Goal: Check status: Check status

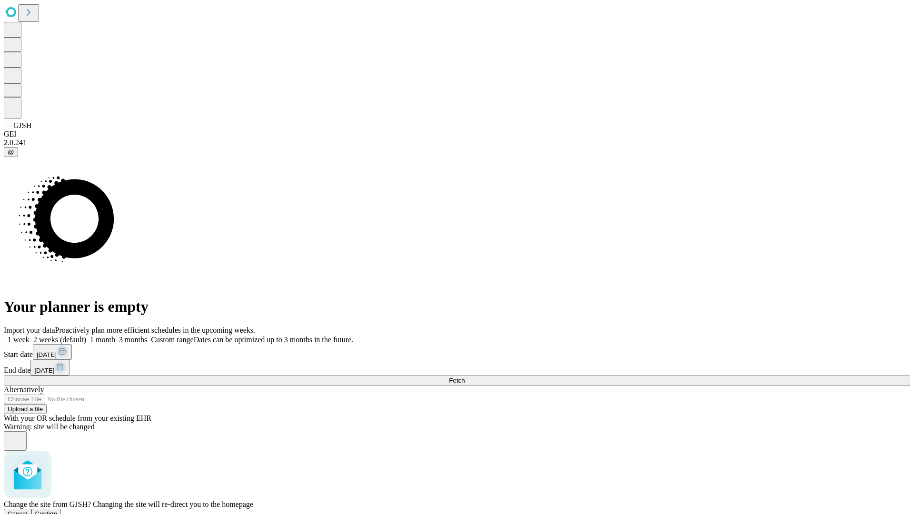
click at [58, 510] on span "Confirm" at bounding box center [46, 513] width 22 height 7
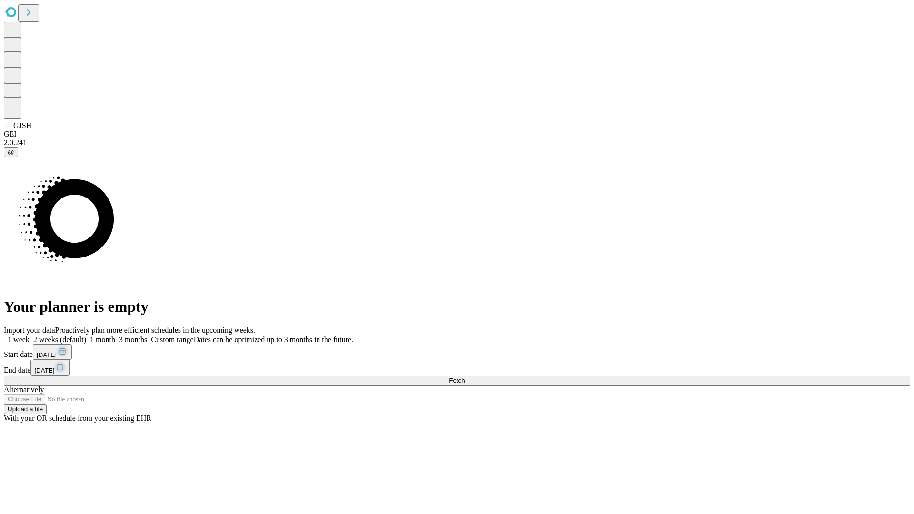
click at [30, 336] on label "1 week" at bounding box center [17, 340] width 26 height 8
click at [465, 377] on span "Fetch" at bounding box center [457, 380] width 16 height 7
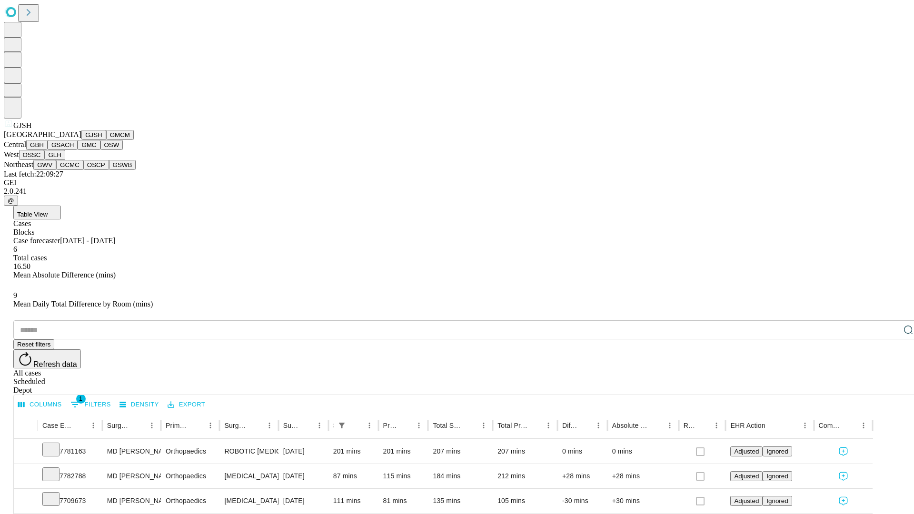
click at [106, 140] on button "GMCM" at bounding box center [120, 135] width 28 height 10
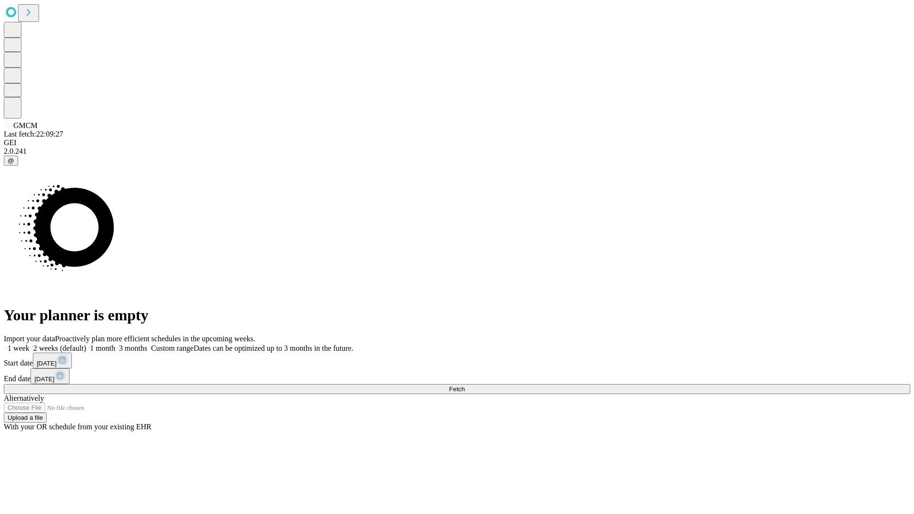
click at [30, 344] on label "1 week" at bounding box center [17, 348] width 26 height 8
click at [465, 386] on span "Fetch" at bounding box center [457, 389] width 16 height 7
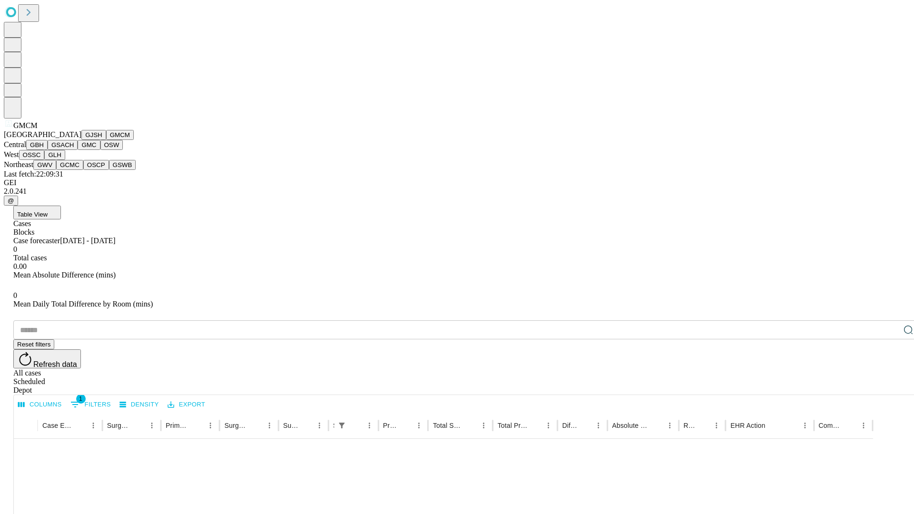
click at [48, 150] on button "GBH" at bounding box center [36, 145] width 21 height 10
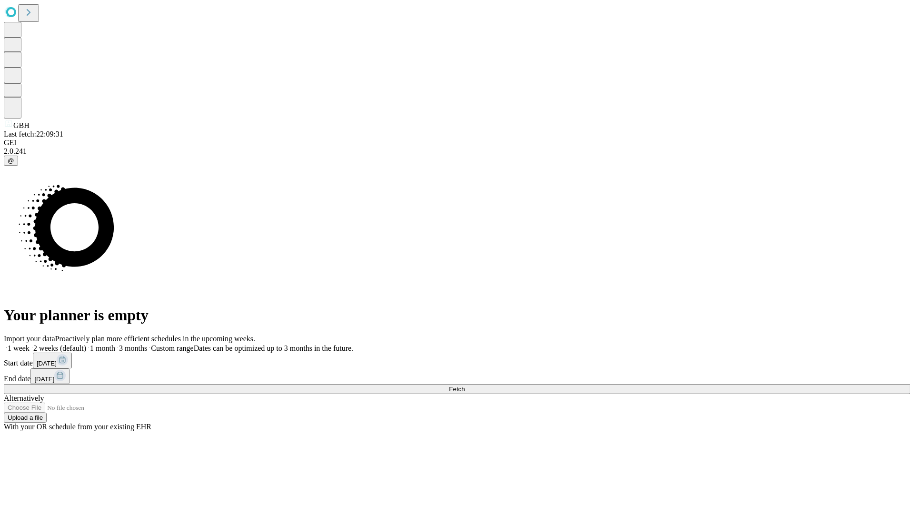
click at [465, 386] on span "Fetch" at bounding box center [457, 389] width 16 height 7
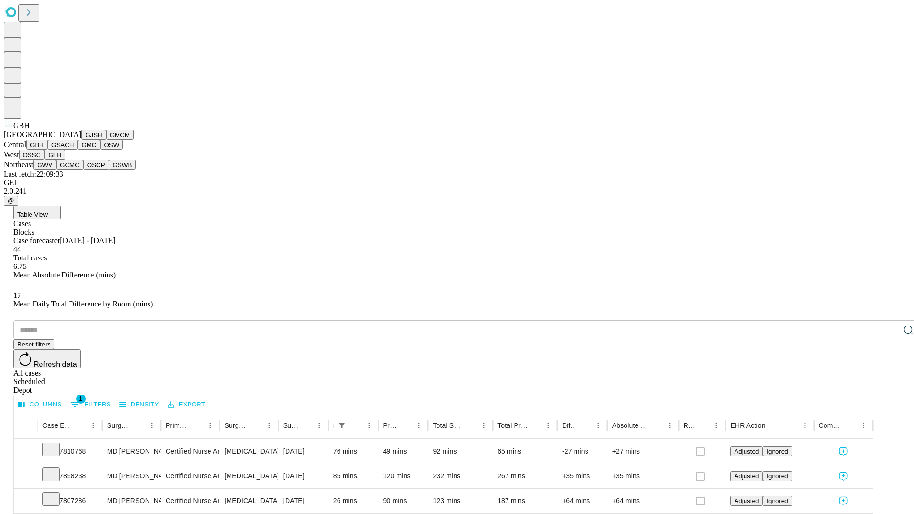
click at [74, 150] on button "GSACH" at bounding box center [63, 145] width 30 height 10
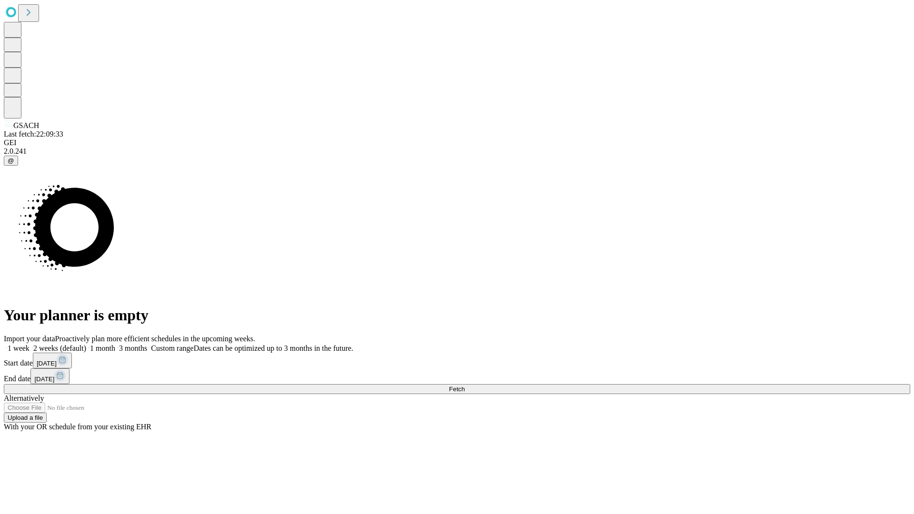
click at [30, 344] on label "1 week" at bounding box center [17, 348] width 26 height 8
click at [465, 386] on span "Fetch" at bounding box center [457, 389] width 16 height 7
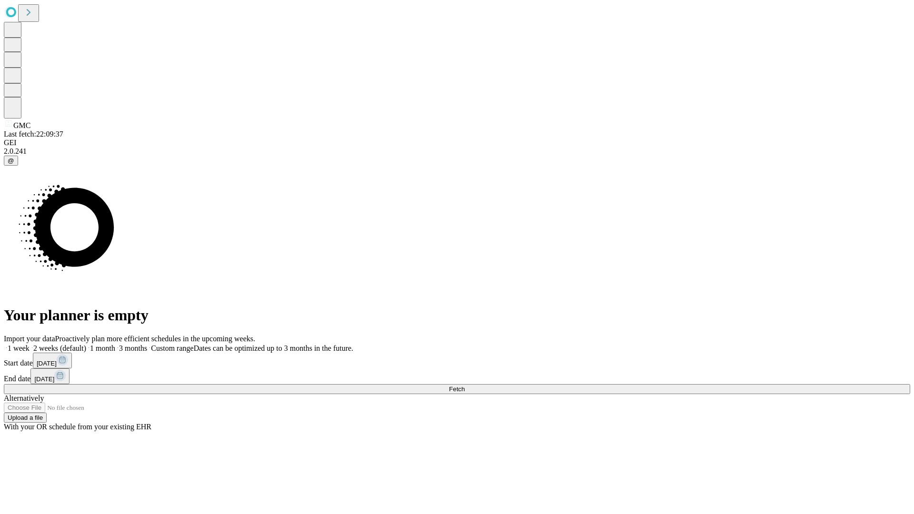
click at [30, 344] on label "1 week" at bounding box center [17, 348] width 26 height 8
click at [465, 386] on span "Fetch" at bounding box center [457, 389] width 16 height 7
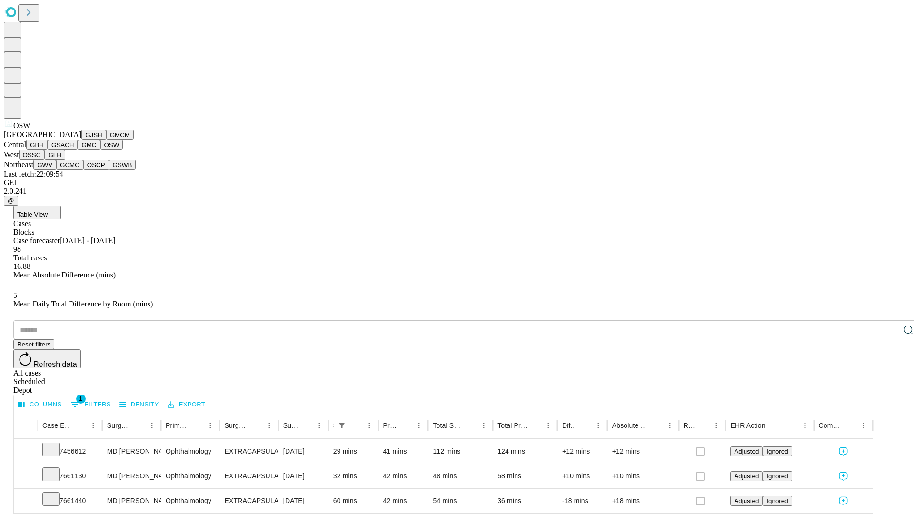
click at [45, 160] on button "OSSC" at bounding box center [32, 155] width 26 height 10
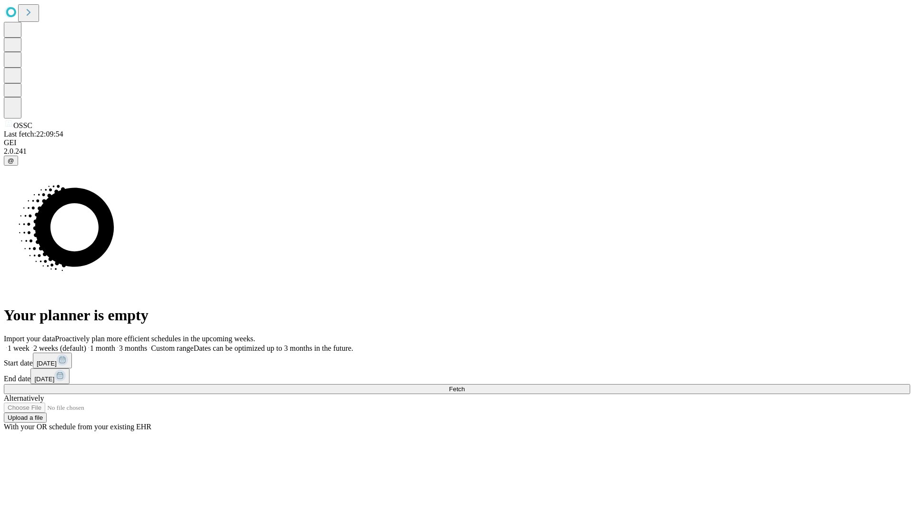
click at [30, 344] on label "1 week" at bounding box center [17, 348] width 26 height 8
click at [465, 386] on span "Fetch" at bounding box center [457, 389] width 16 height 7
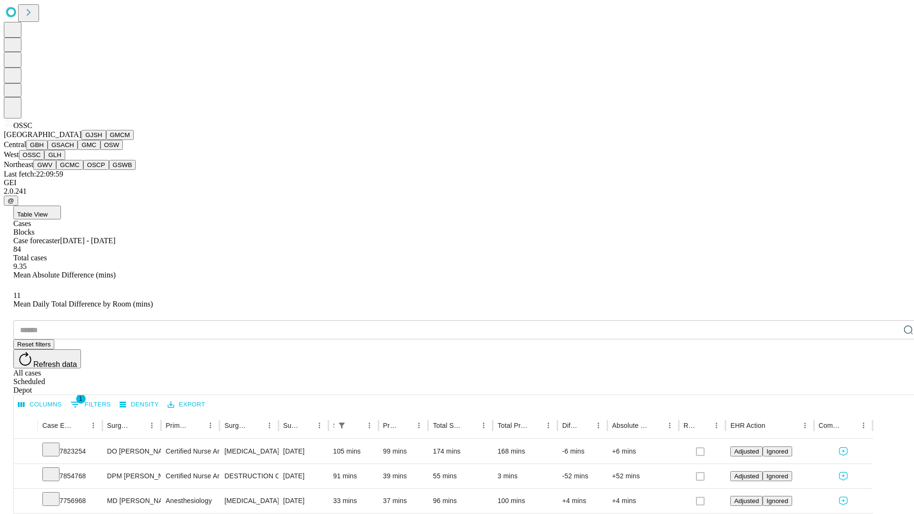
click at [65, 160] on button "GLH" at bounding box center [54, 155] width 20 height 10
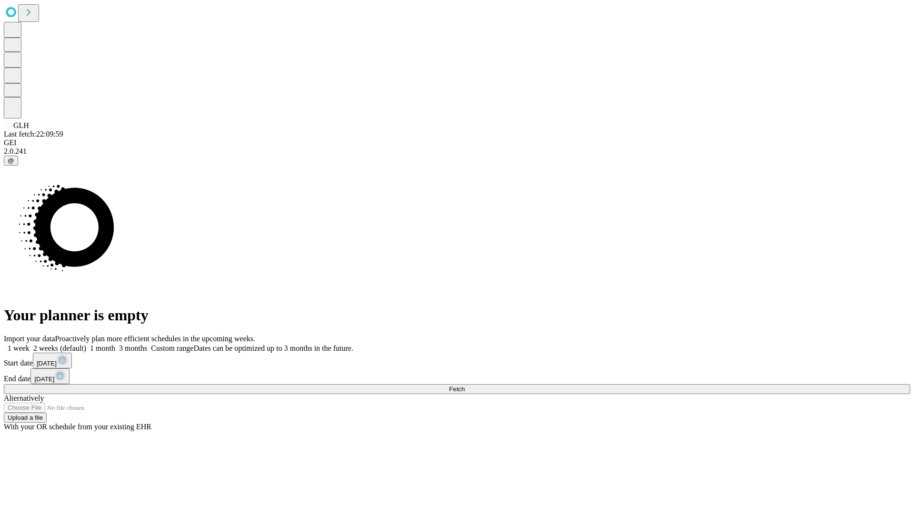
click at [465, 386] on span "Fetch" at bounding box center [457, 389] width 16 height 7
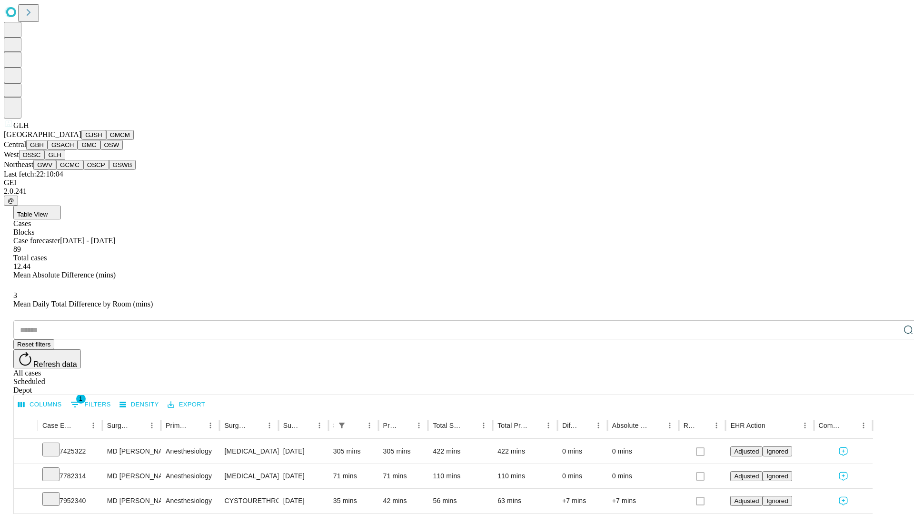
click at [56, 170] on button "GWV" at bounding box center [44, 165] width 23 height 10
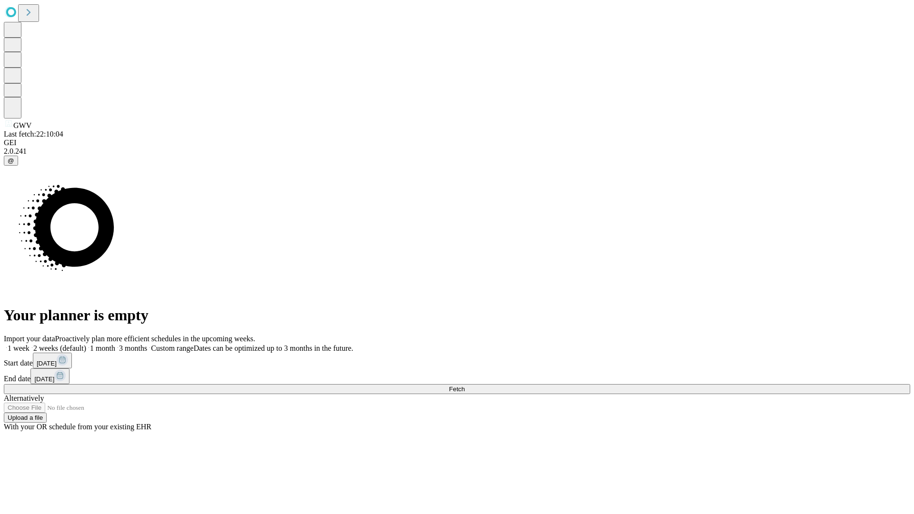
click at [30, 344] on label "1 week" at bounding box center [17, 348] width 26 height 8
click at [465, 386] on span "Fetch" at bounding box center [457, 389] width 16 height 7
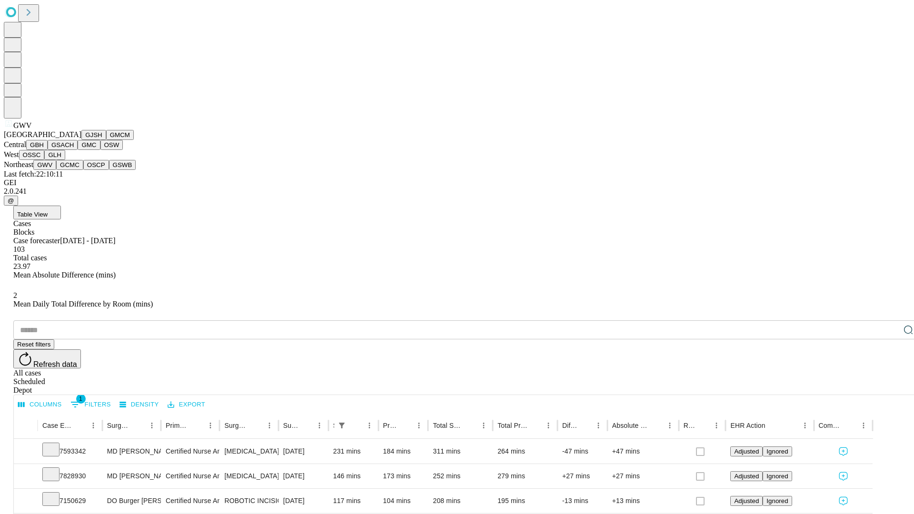
click at [74, 170] on button "GCMC" at bounding box center [69, 165] width 27 height 10
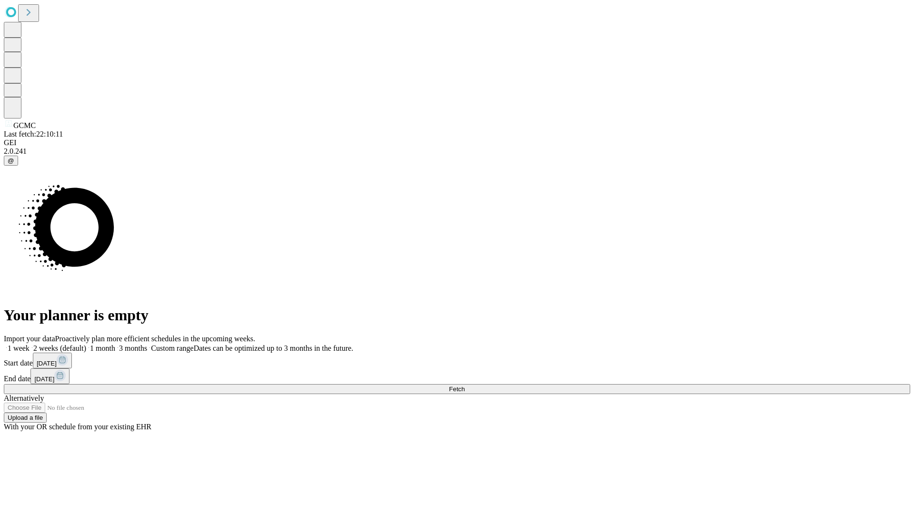
click at [30, 344] on label "1 week" at bounding box center [17, 348] width 26 height 8
click at [465, 386] on span "Fetch" at bounding box center [457, 389] width 16 height 7
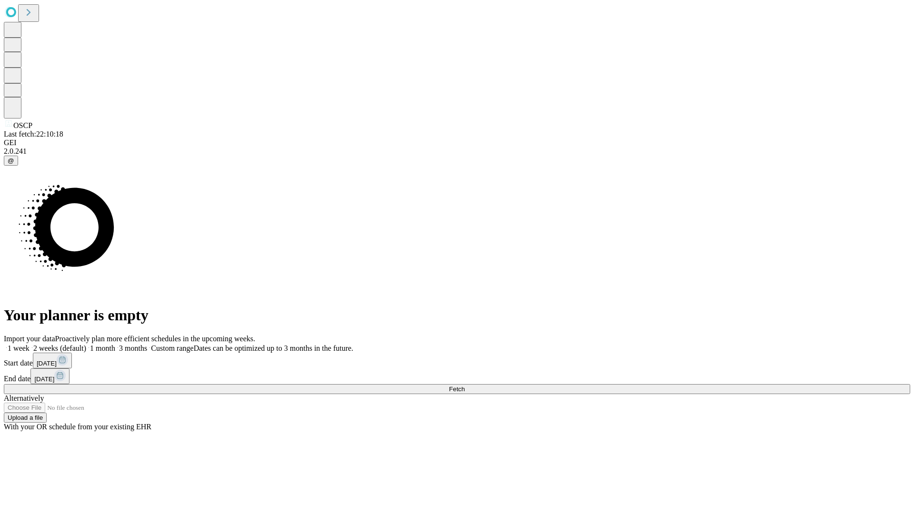
click at [465, 386] on span "Fetch" at bounding box center [457, 389] width 16 height 7
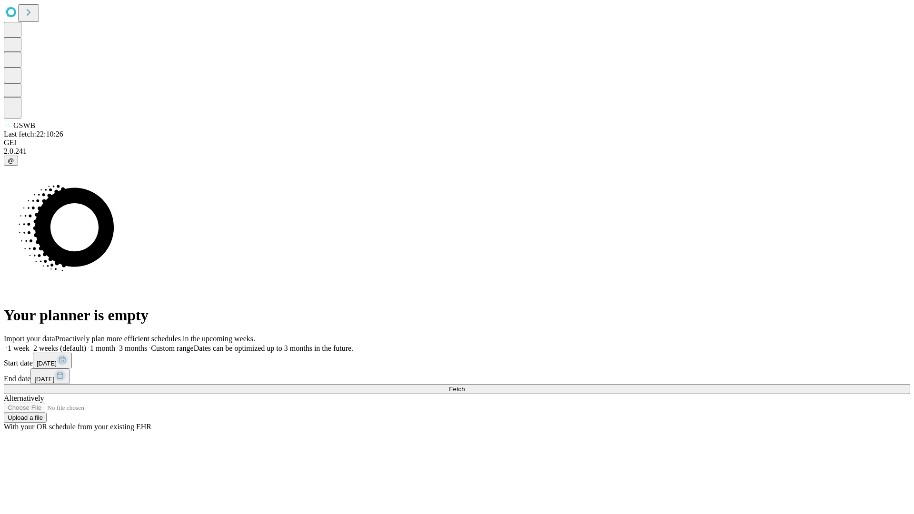
click at [30, 344] on label "1 week" at bounding box center [17, 348] width 26 height 8
click at [465, 386] on span "Fetch" at bounding box center [457, 389] width 16 height 7
